Goal: Go to known website: Access a specific website the user already knows

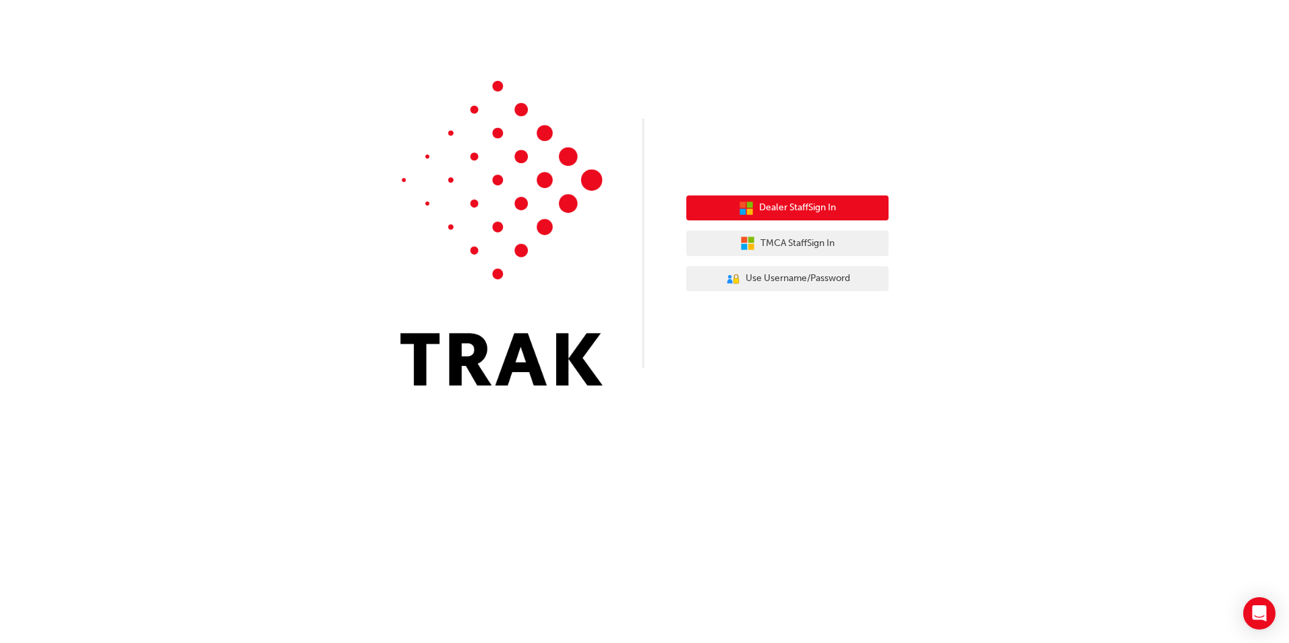
click at [784, 199] on button "Dealer Staff Sign In" at bounding box center [787, 209] width 202 height 26
